Goal: Task Accomplishment & Management: Manage account settings

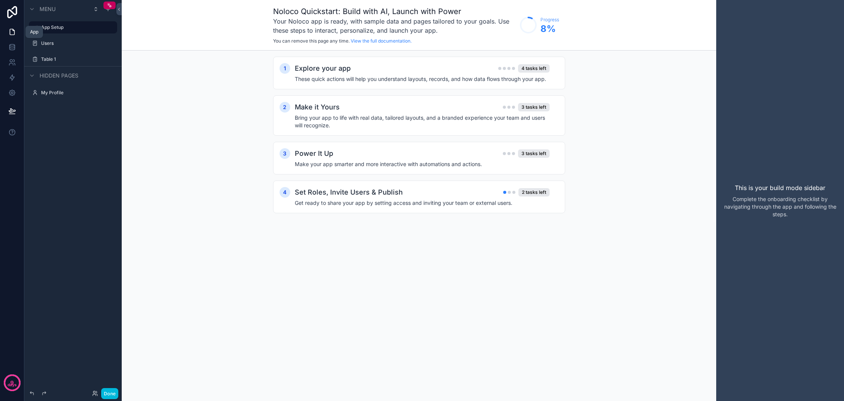
click at [13, 33] on icon at bounding box center [12, 32] width 8 height 8
click at [11, 33] on icon at bounding box center [12, 32] width 8 height 8
click at [48, 43] on label "Users" at bounding box center [76, 43] width 71 height 6
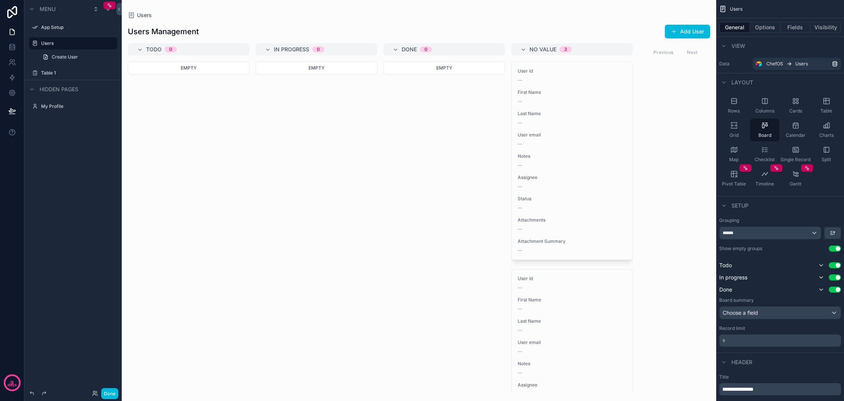
click at [33, 90] on icon "scrollable content" at bounding box center [32, 89] width 6 height 6
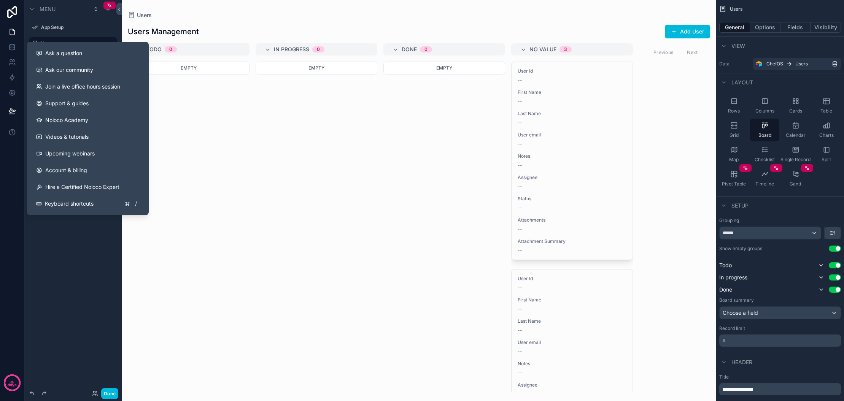
click at [62, 248] on div "Menu App Setup Users Create User Table 1 Hidden pages" at bounding box center [72, 196] width 97 height 392
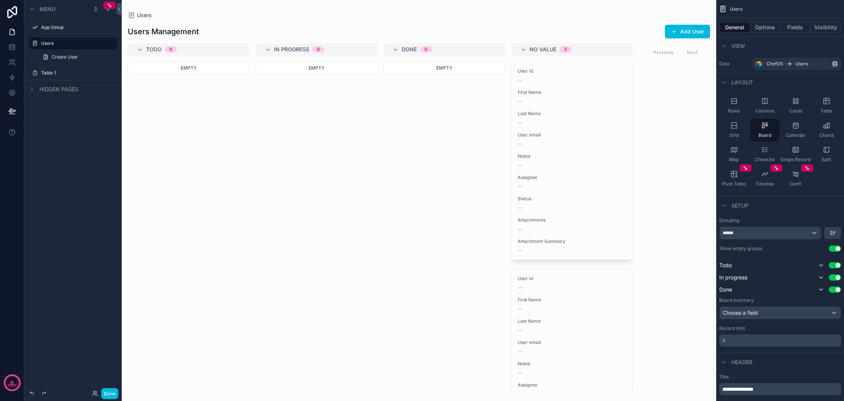
click at [33, 7] on icon "scrollable content" at bounding box center [32, 9] width 6 height 6
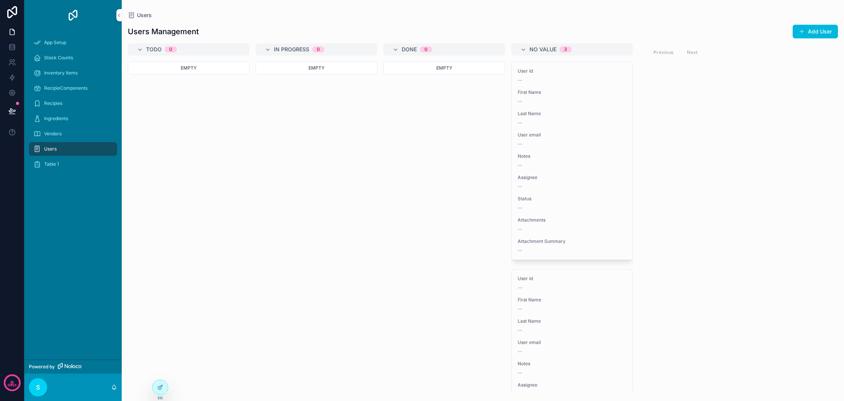
click at [63, 57] on span "Stock Counts" at bounding box center [58, 58] width 29 height 6
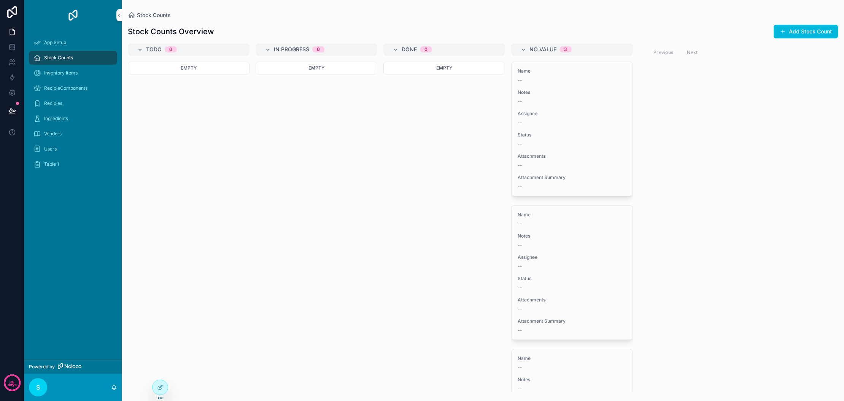
click at [67, 73] on span "Inventory Items" at bounding box center [60, 73] width 33 height 6
click at [82, 87] on span "RecipieComponents" at bounding box center [65, 88] width 43 height 6
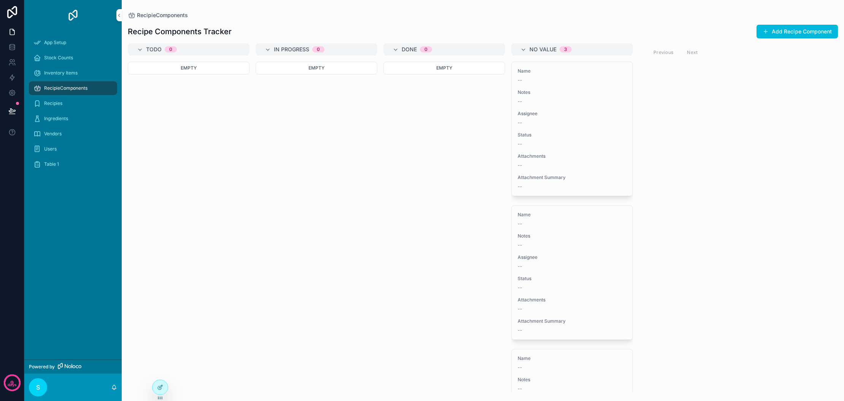
click at [69, 118] on div "Ingredients" at bounding box center [72, 119] width 79 height 12
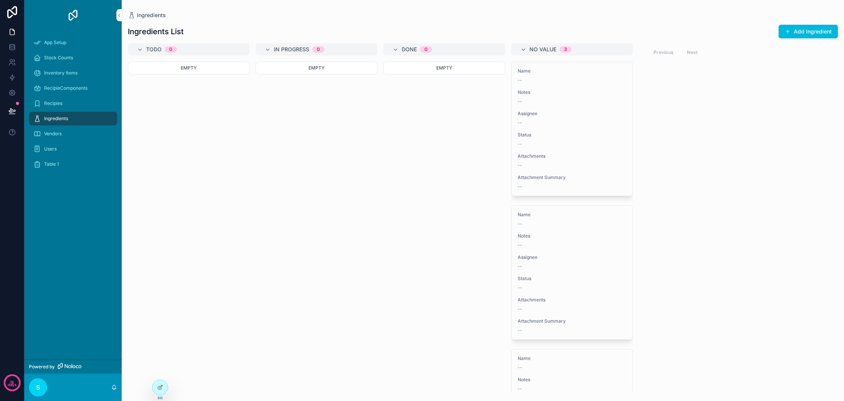
click at [62, 43] on span "App Setup" at bounding box center [55, 43] width 22 height 6
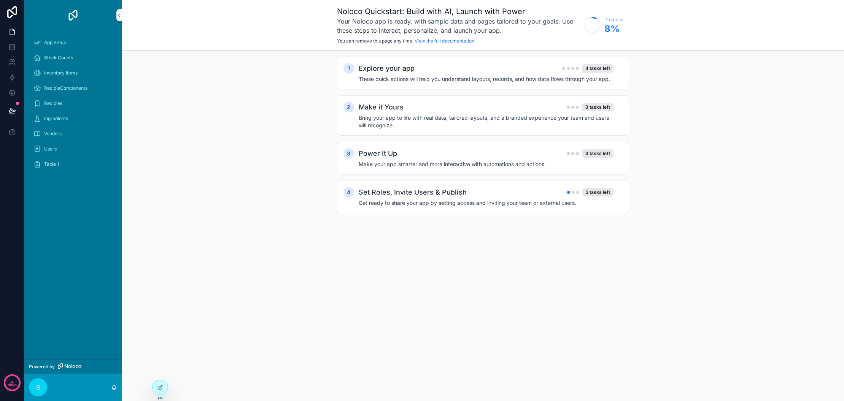
click at [52, 56] on span "Stock Counts" at bounding box center [58, 58] width 29 height 6
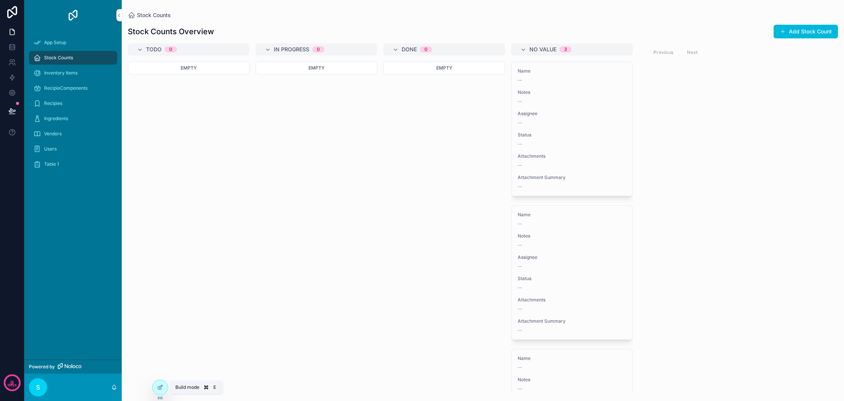
click at [161, 386] on icon at bounding box center [160, 387] width 6 height 6
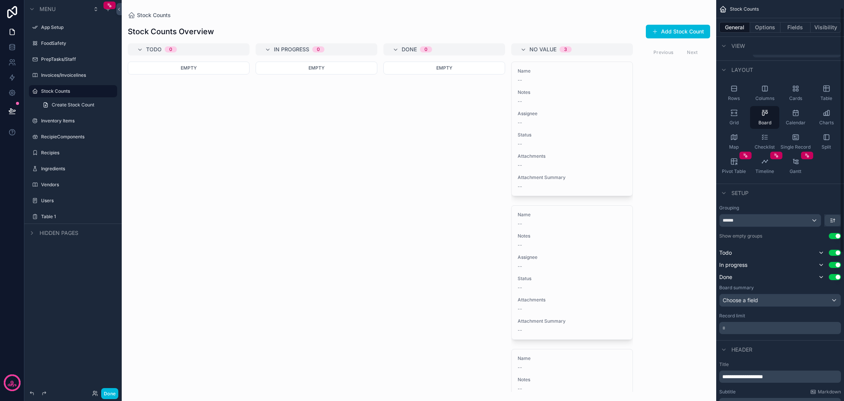
scroll to position [156, 0]
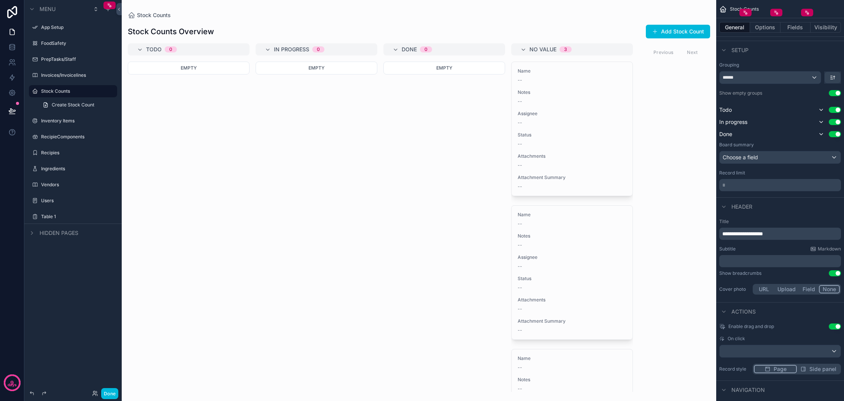
click at [54, 151] on label "Recipies" at bounding box center [76, 153] width 71 height 6
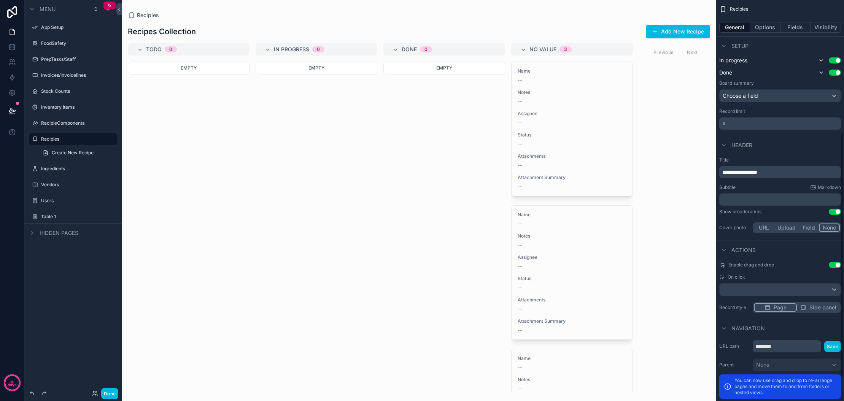
scroll to position [57, 0]
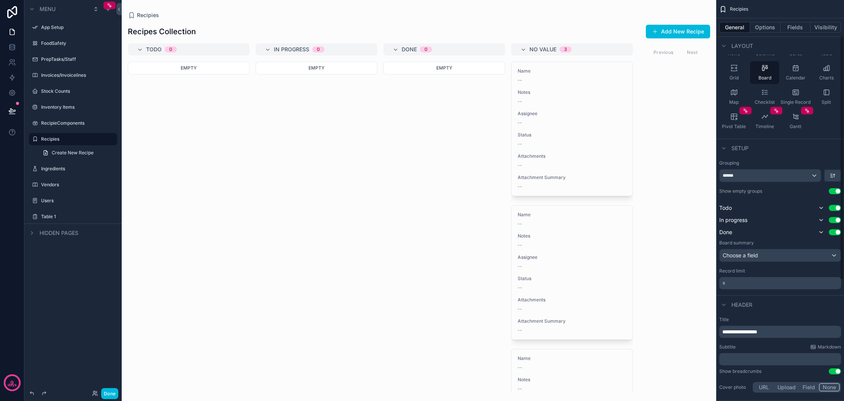
click at [823, 25] on button "Visibility" at bounding box center [825, 27] width 30 height 11
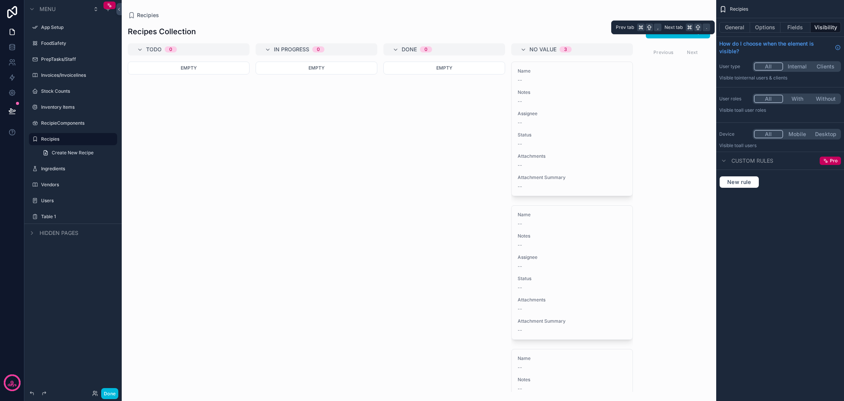
click at [734, 27] on button "General" at bounding box center [734, 27] width 31 height 11
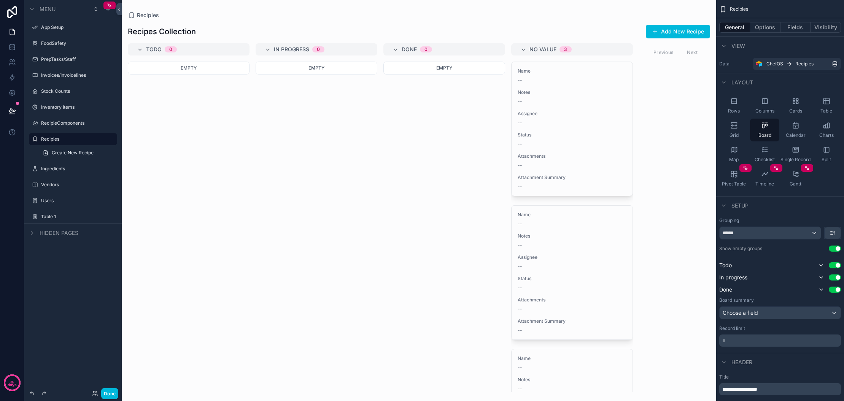
click at [793, 106] on div "Cards" at bounding box center [795, 105] width 29 height 23
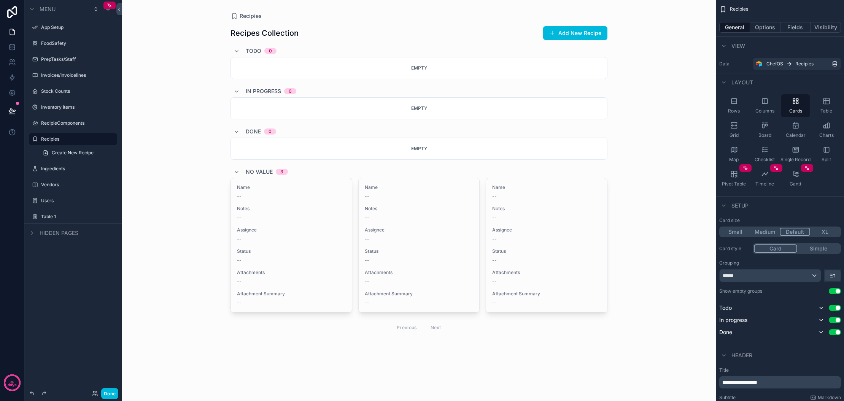
click at [727, 106] on div "Rows" at bounding box center [733, 105] width 29 height 23
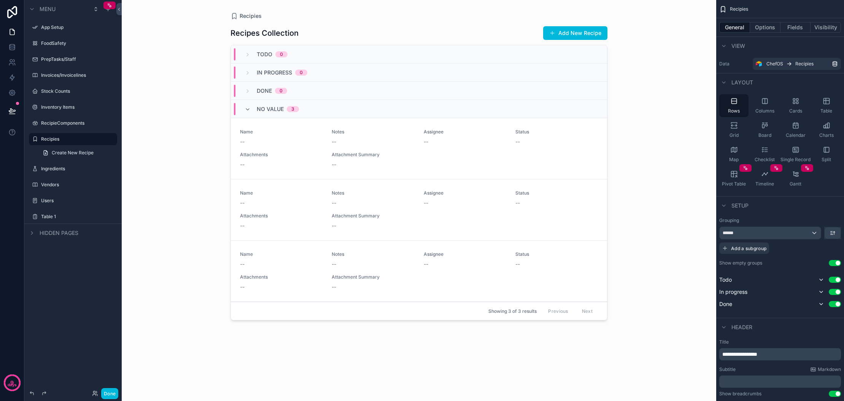
click at [766, 102] on icon "scrollable content" at bounding box center [765, 101] width 8 height 8
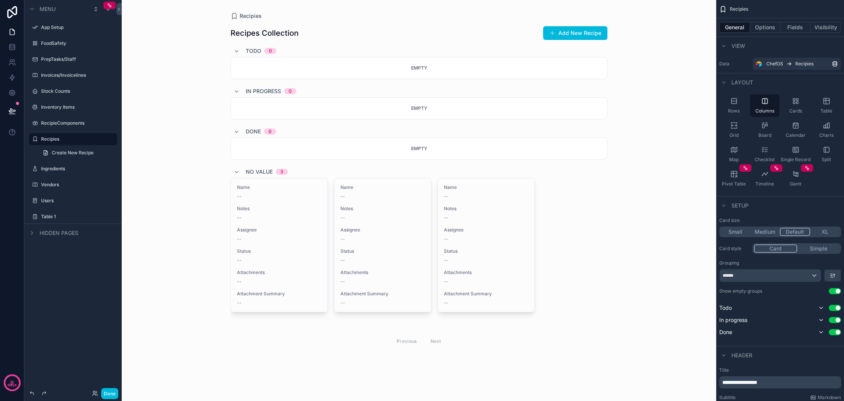
click at [798, 103] on icon "scrollable content" at bounding box center [797, 103] width 2 height 2
click at [824, 103] on icon "scrollable content" at bounding box center [827, 101] width 8 height 8
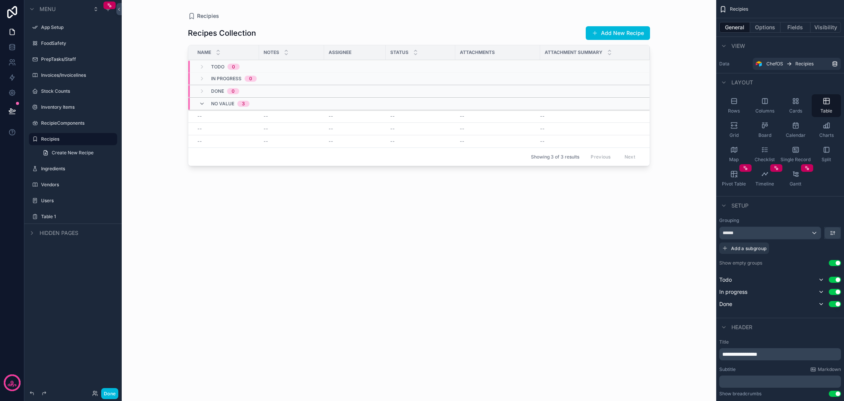
click at [732, 127] on icon "scrollable content" at bounding box center [734, 126] width 8 height 8
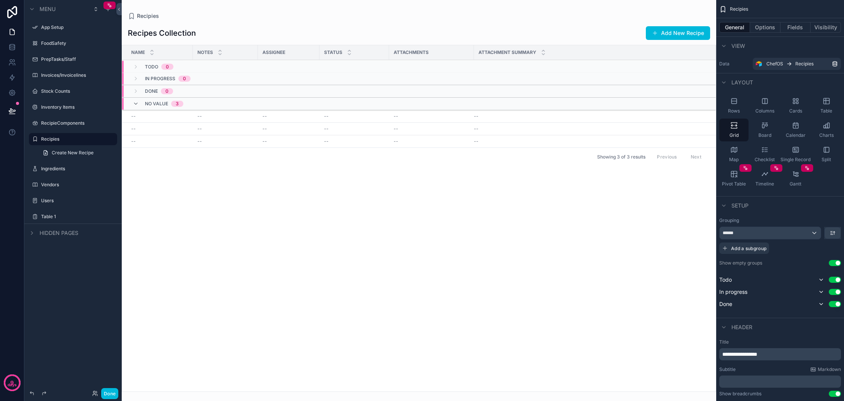
click at [762, 129] on icon "scrollable content" at bounding box center [765, 126] width 8 height 8
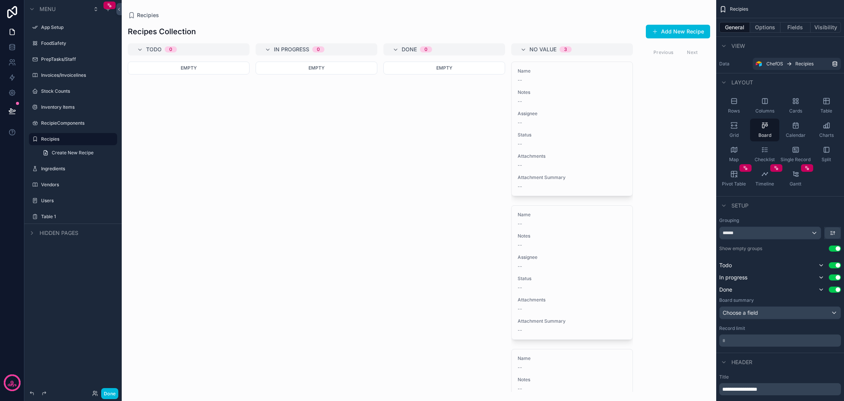
click at [794, 130] on div "Calendar" at bounding box center [795, 130] width 29 height 23
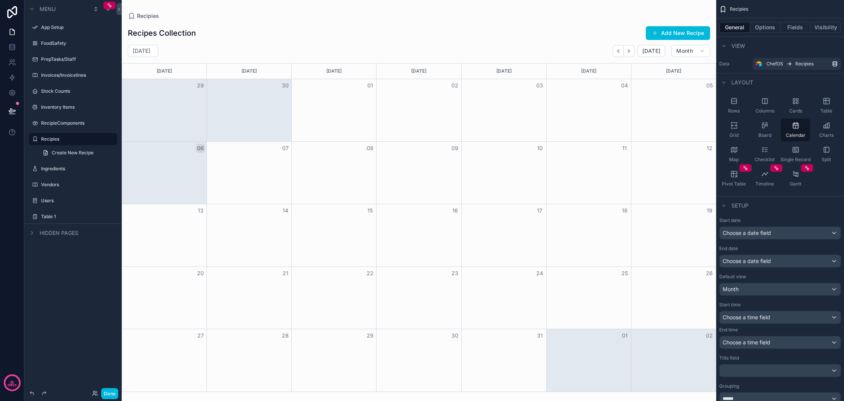
click at [823, 130] on div "Charts" at bounding box center [826, 130] width 29 height 23
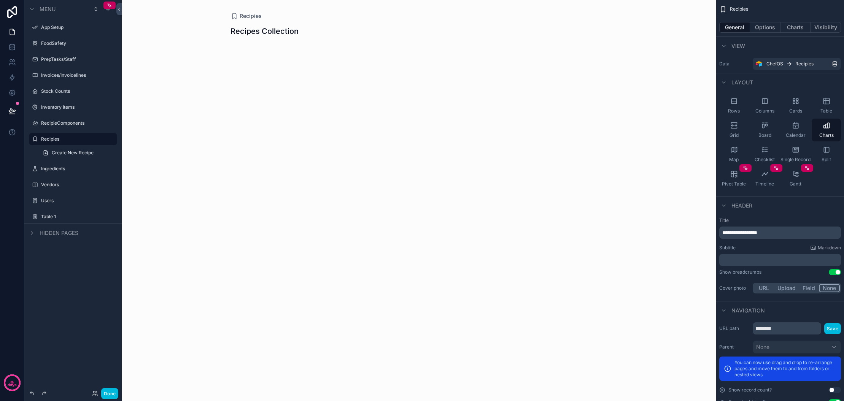
click at [829, 149] on icon "scrollable content" at bounding box center [827, 150] width 8 height 8
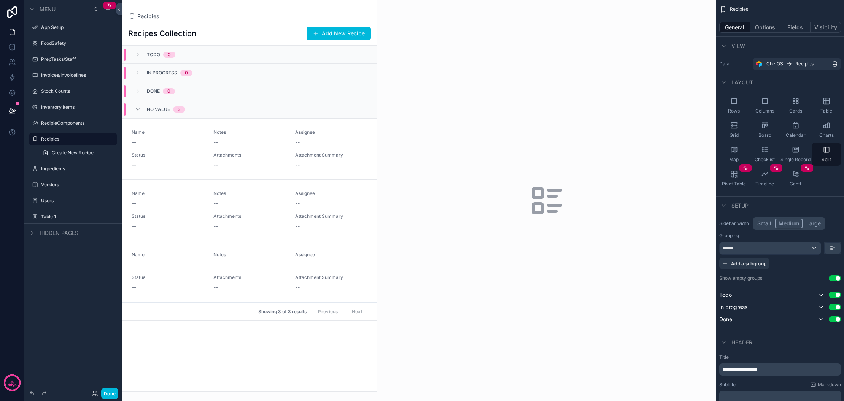
click at [795, 153] on icon "scrollable content" at bounding box center [796, 150] width 8 height 8
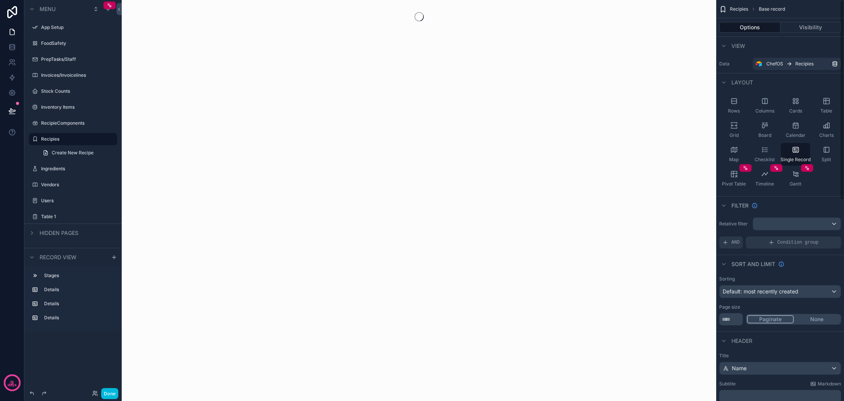
click at [767, 152] on icon "scrollable content" at bounding box center [765, 150] width 8 height 8
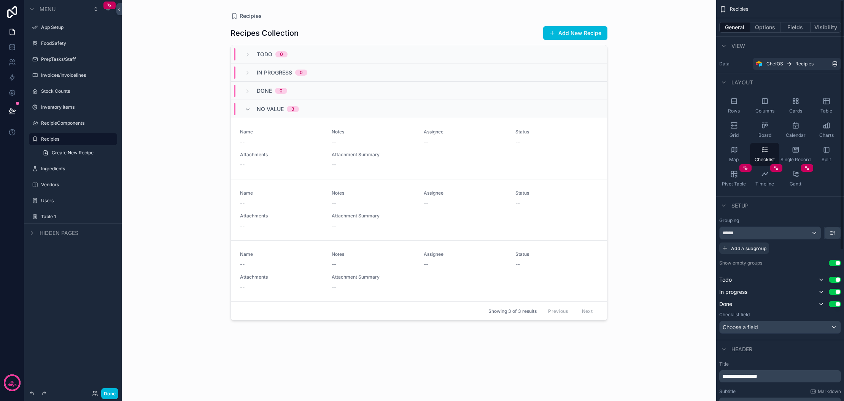
click at [735, 152] on icon "scrollable content" at bounding box center [735, 150] width 0 height 4
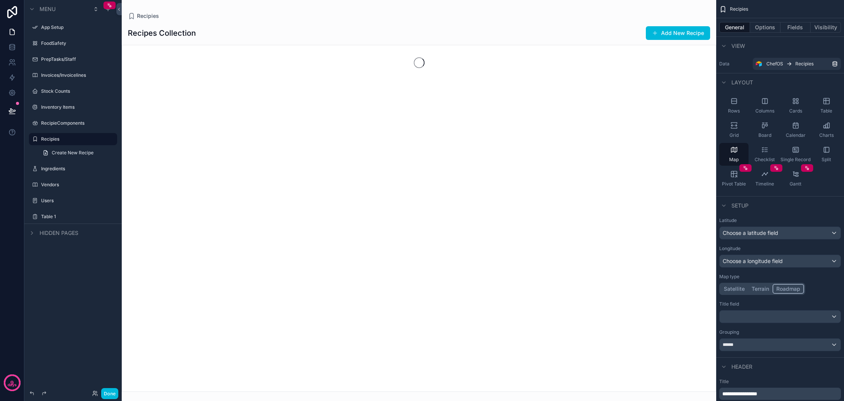
click at [730, 174] on icon "scrollable content" at bounding box center [734, 174] width 8 height 8
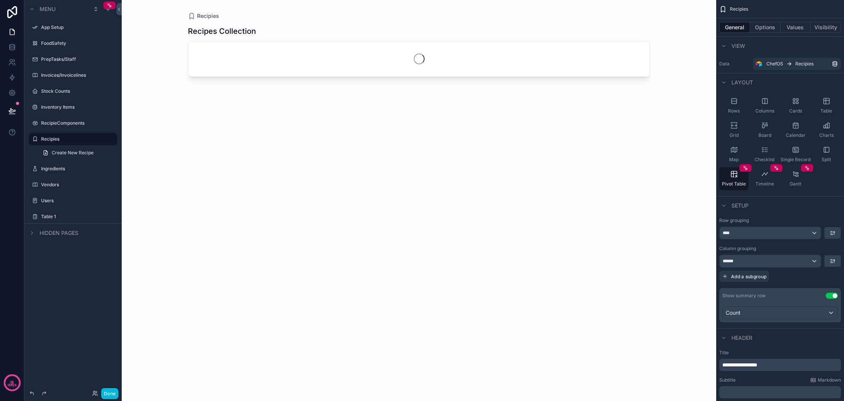
click at [765, 177] on icon "scrollable content" at bounding box center [765, 174] width 8 height 8
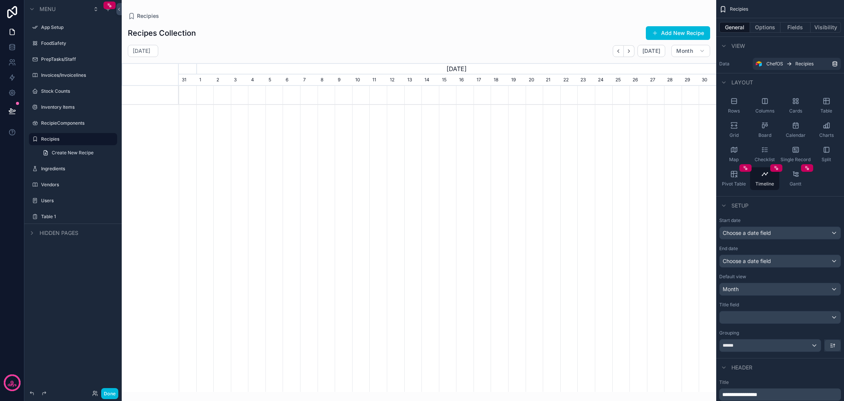
scroll to position [0, 537]
click at [796, 175] on icon "scrollable content" at bounding box center [796, 174] width 8 height 8
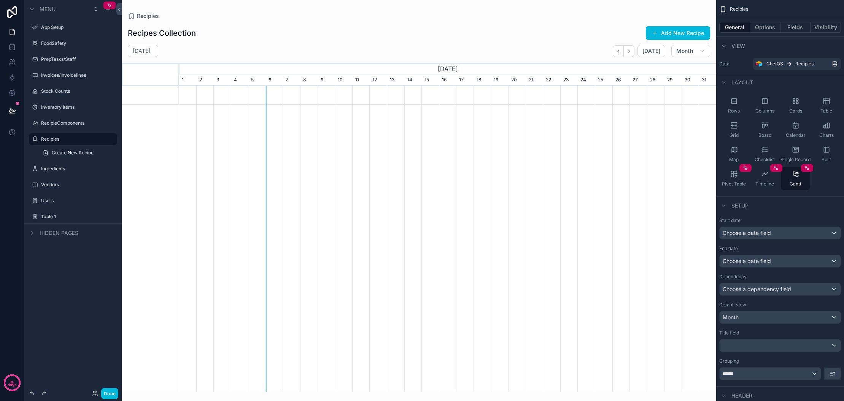
click at [737, 175] on icon "scrollable content" at bounding box center [734, 174] width 8 height 8
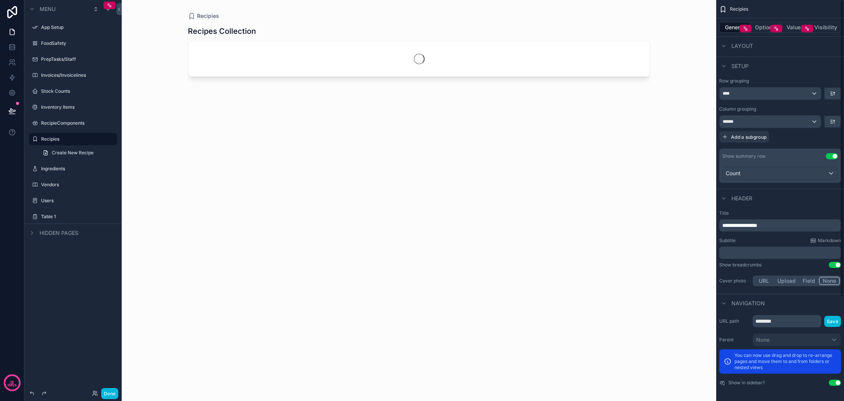
scroll to position [0, 0]
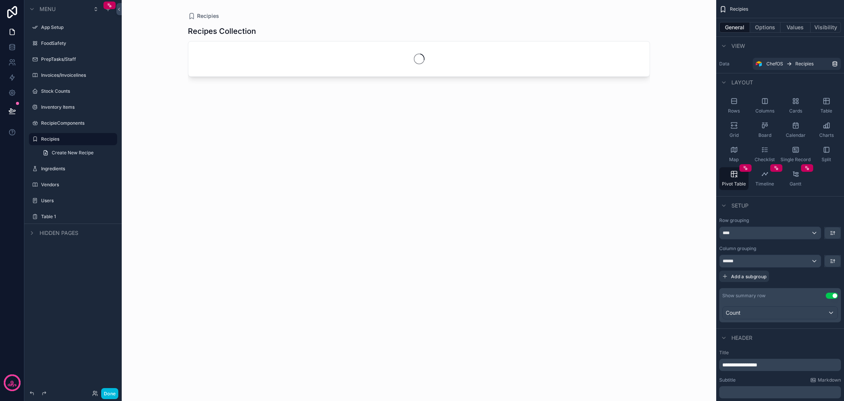
click at [764, 26] on button "Options" at bounding box center [765, 27] width 30 height 11
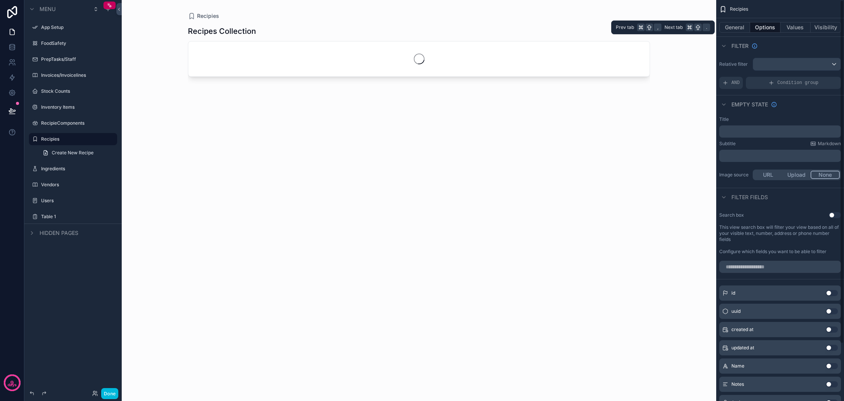
click at [804, 27] on button "Values" at bounding box center [795, 27] width 30 height 11
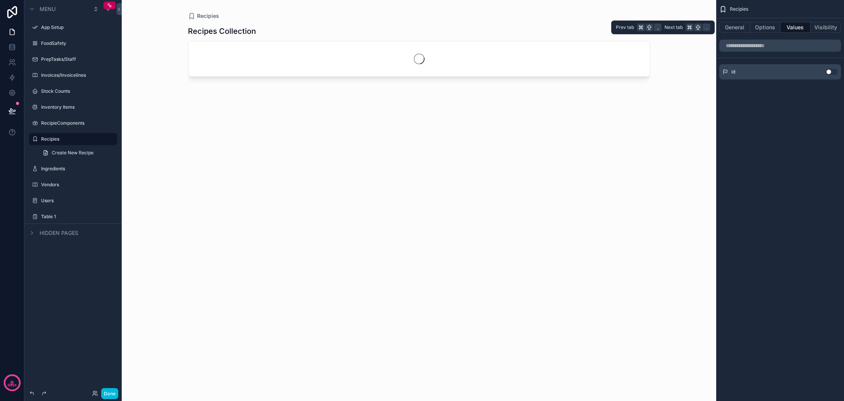
click at [832, 27] on button "Visibility" at bounding box center [825, 27] width 30 height 11
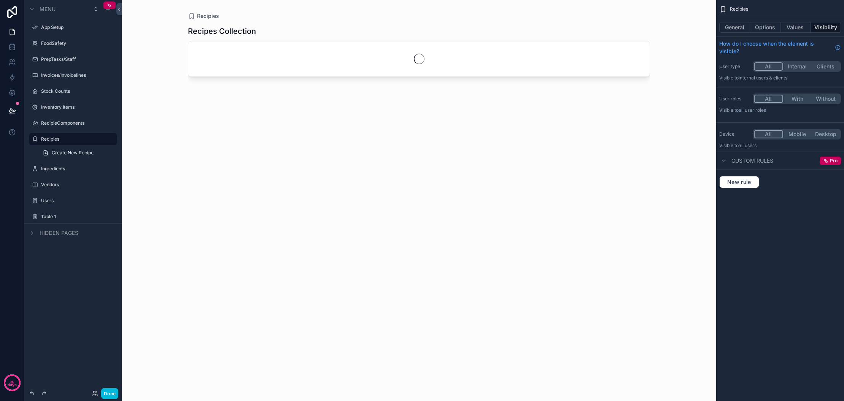
click at [91, 154] on span "Create New Recipe" at bounding box center [73, 153] width 42 height 6
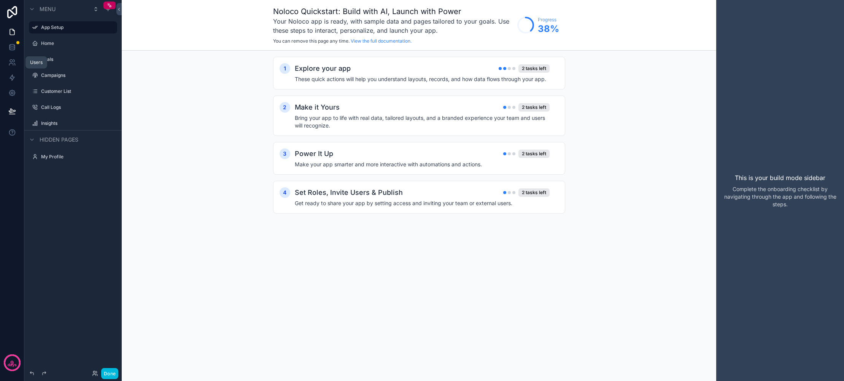
click at [11, 62] on icon at bounding box center [12, 63] width 8 height 8
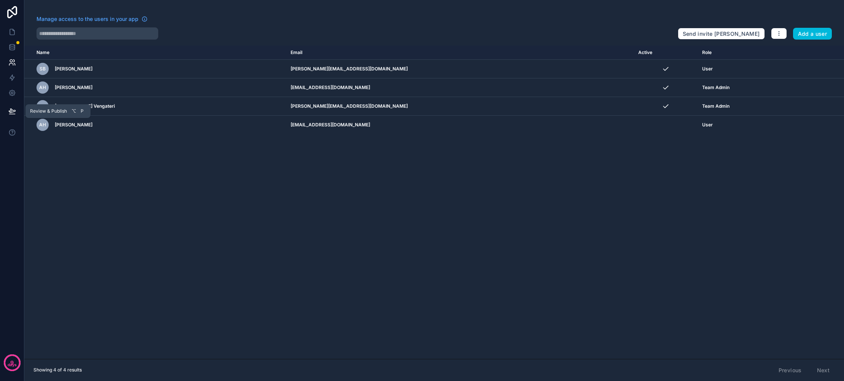
click at [14, 112] on icon at bounding box center [12, 111] width 8 height 8
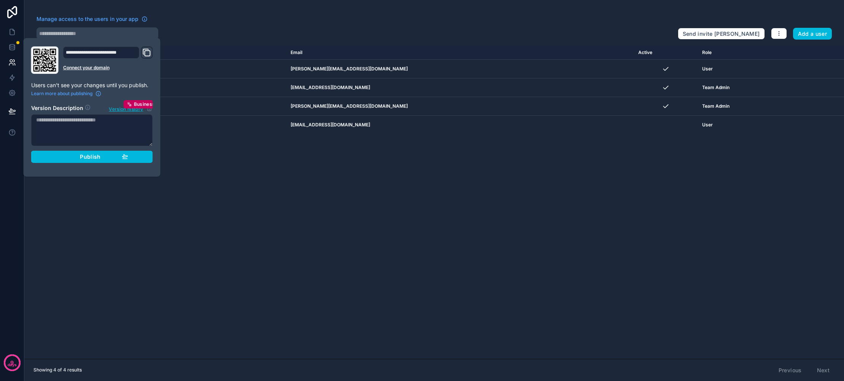
click at [97, 157] on span "Publish" at bounding box center [90, 156] width 21 height 7
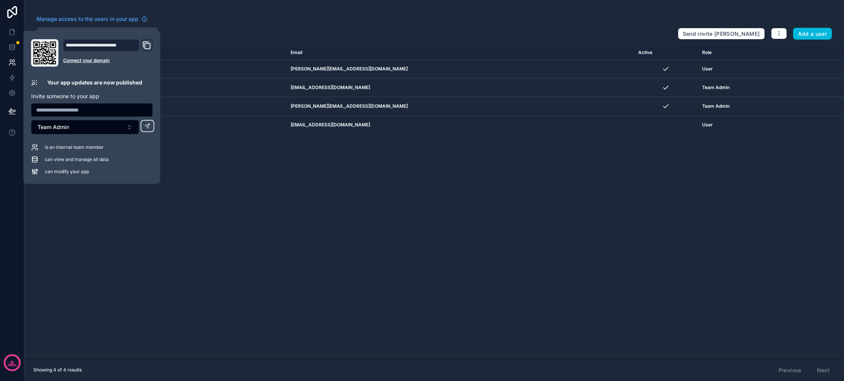
click at [91, 110] on input "text" at bounding box center [92, 110] width 121 height 11
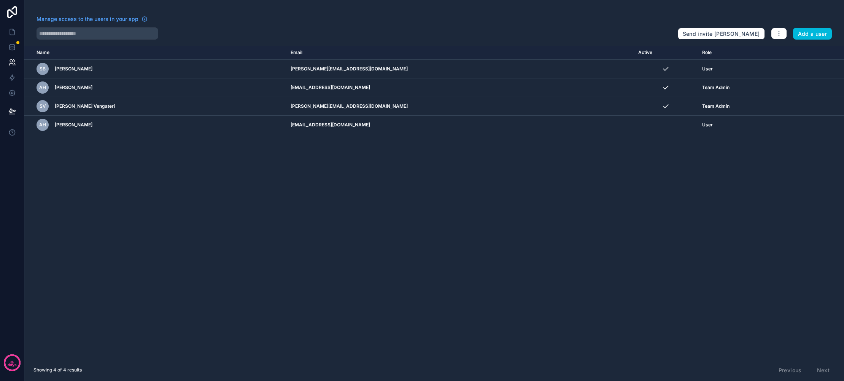
click at [223, 299] on div "Name Email Active Role userTable.email SB Sajith Bhargavan sajith@baralto.com.a…" at bounding box center [434, 202] width 820 height 313
click at [41, 112] on span "Review & Publish" at bounding box center [48, 111] width 37 height 6
click at [60, 113] on span "Review & Publish" at bounding box center [48, 111] width 37 height 6
click at [98, 195] on div "Name Email Active Role userTable.email SB Sajith Bhargavan sajith@baralto.com.a…" at bounding box center [434, 202] width 820 height 313
click at [12, 111] on icon at bounding box center [12, 111] width 8 height 8
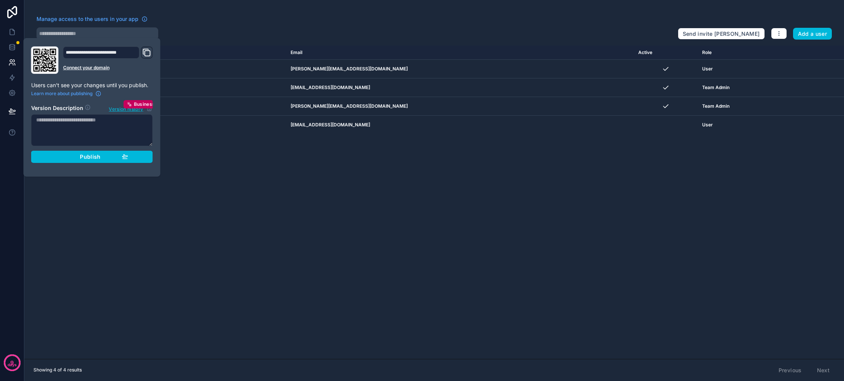
click at [104, 157] on div "Publish" at bounding box center [92, 156] width 72 height 7
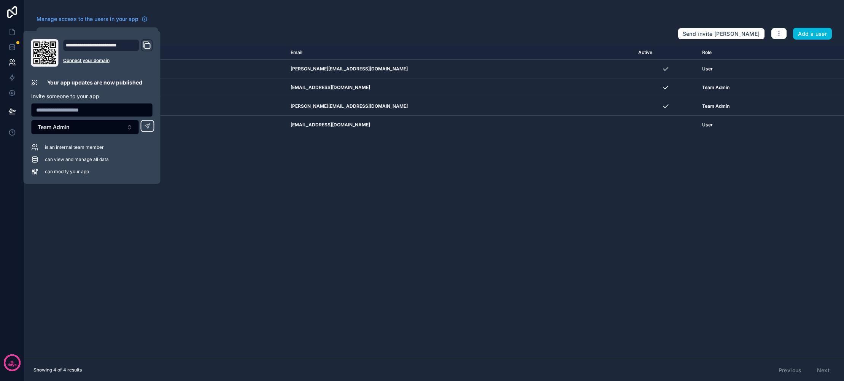
click at [129, 129] on button "Team Admin" at bounding box center [85, 127] width 108 height 14
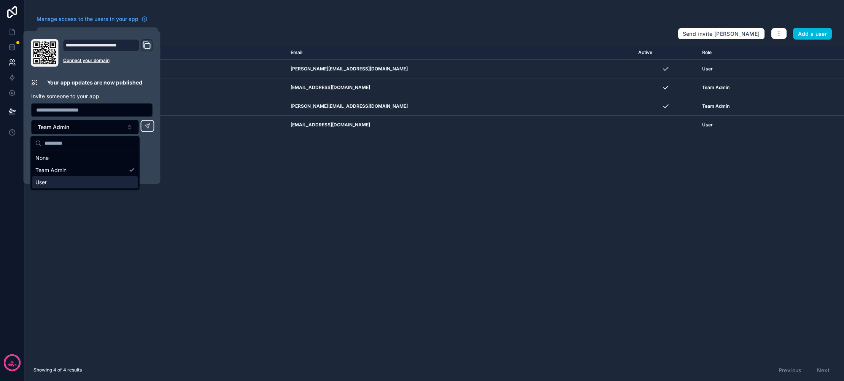
click at [160, 264] on div "Name Email Active Role userTable.email SB Sajith Bhargavan sajith@baralto.com.a…" at bounding box center [434, 202] width 820 height 313
